Goal: Transaction & Acquisition: Purchase product/service

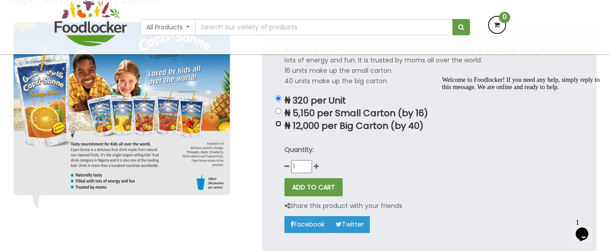
click at [276, 124] on input "₦ 12,000 per Big Carton (by 40)" at bounding box center [279, 124] width 6 height 6
radio input "true"
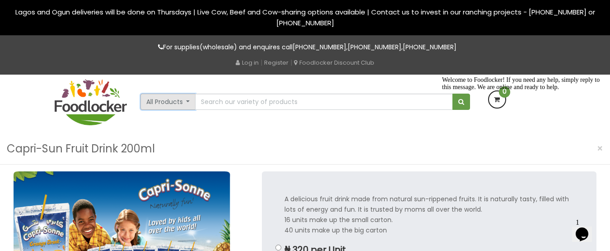
click at [182, 99] on button "All Products" at bounding box center [169, 102] width 56 height 16
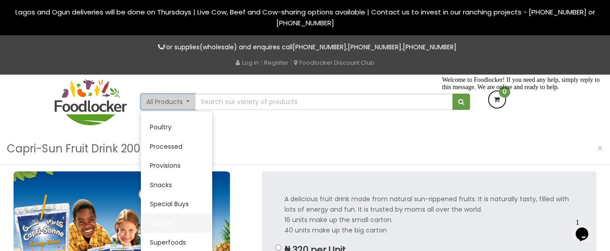
scroll to position [263, 0]
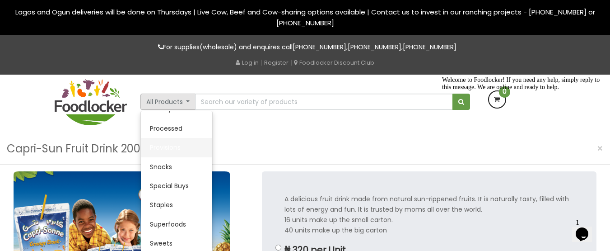
click at [166, 145] on link "Provisions" at bounding box center [176, 147] width 71 height 19
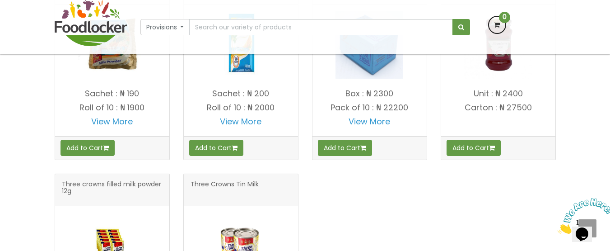
scroll to position [994, 0]
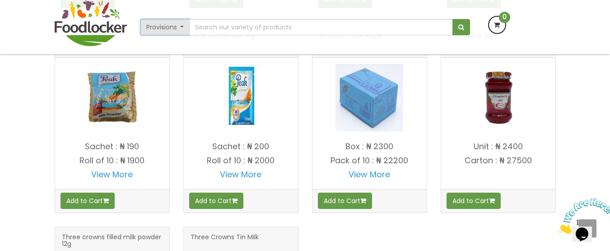
click at [184, 26] on button "Provisions" at bounding box center [166, 27] width 50 height 16
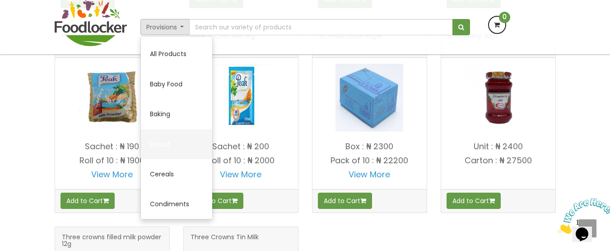
click at [159, 145] on link "Biscuit" at bounding box center [176, 144] width 71 height 30
